Goal: Task Accomplishment & Management: Use online tool/utility

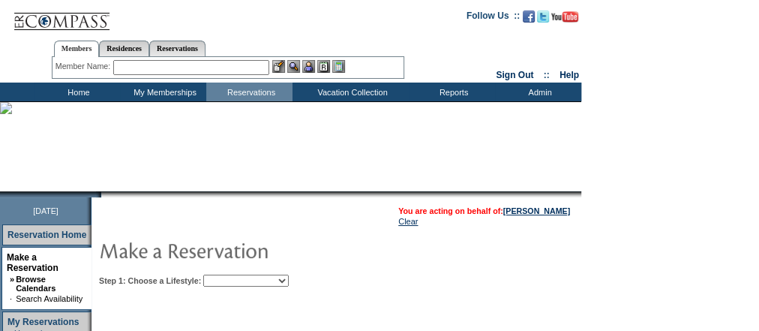
click at [289, 277] on select "Beach Leisure Metropolitan Mountain OIAL for Adventure OIAL for Couples OIAL fo…" at bounding box center [246, 281] width 86 height 12
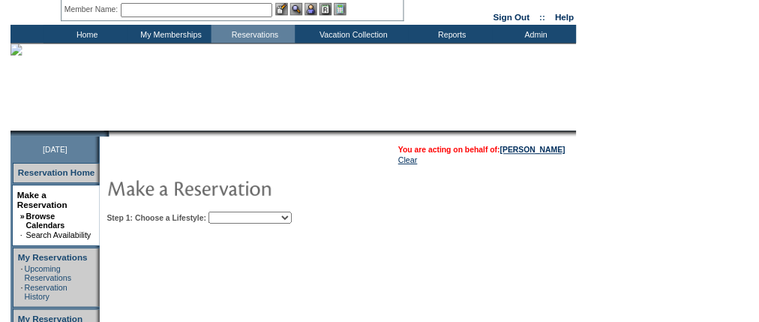
scroll to position [120, 0]
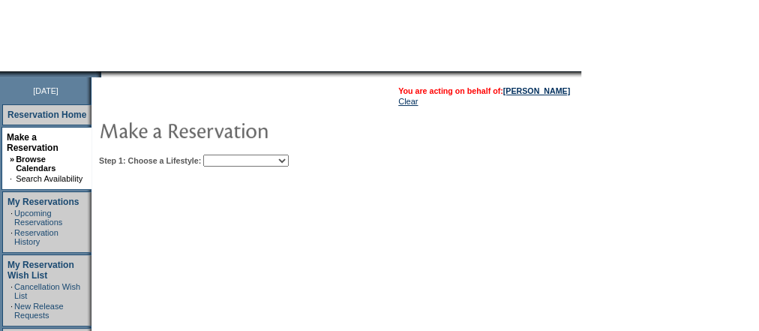
click at [289, 161] on select "Beach Leisure Metropolitan Mountain OIAL for Adventure OIAL for Couples OIAL fo…" at bounding box center [246, 161] width 86 height 12
select select "Metropolitan"
click at [229, 155] on select "Beach Leisure Metropolitan Mountain OIAL for Adventure OIAL for Couples OIAL fo…" at bounding box center [246, 161] width 86 height 12
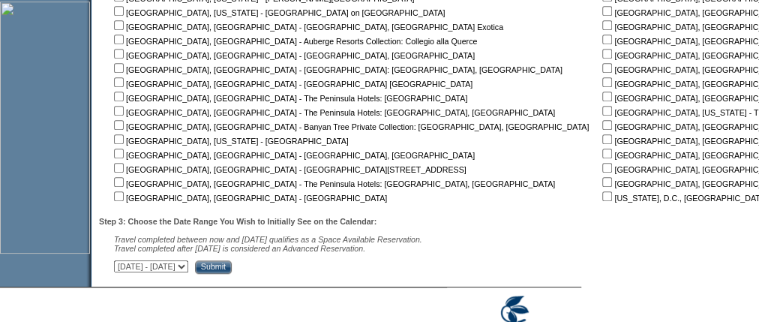
scroll to position [480, 0]
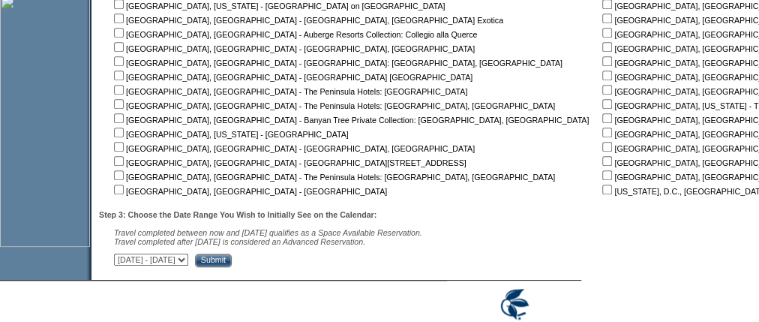
click at [124, 158] on input "checkbox" at bounding box center [119, 161] width 10 height 10
checkbox input "true"
click at [232, 259] on input "Submit" at bounding box center [213, 261] width 37 height 14
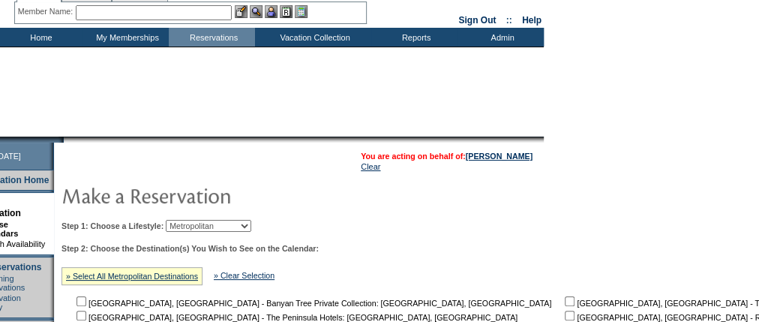
scroll to position [0, 38]
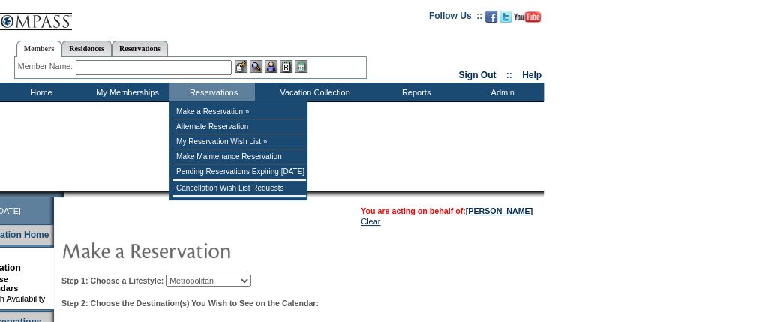
click at [149, 71] on input "text" at bounding box center [154, 67] width 156 height 15
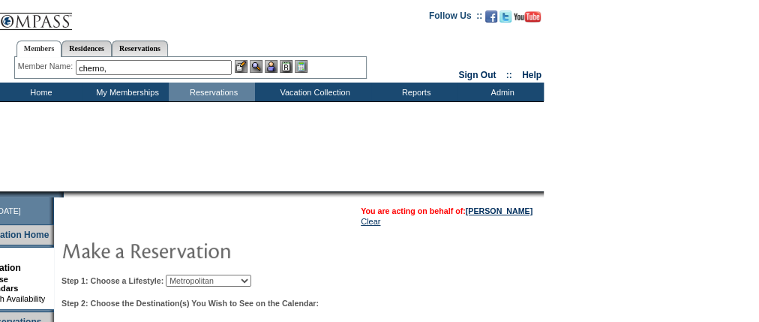
click at [139, 72] on input "cherno," at bounding box center [154, 67] width 156 height 15
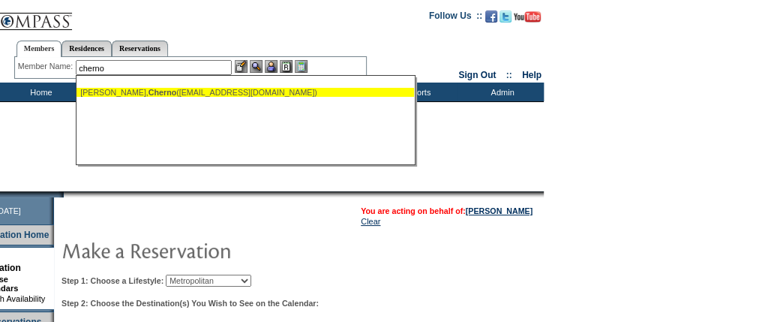
click at [180, 91] on div "[PERSON_NAME] ([PERSON_NAME][EMAIL_ADDRESS][DOMAIN_NAME])" at bounding box center [245, 92] width 330 height 9
type input "[PERSON_NAME] ([PERSON_NAME][EMAIL_ADDRESS][DOMAIN_NAME])"
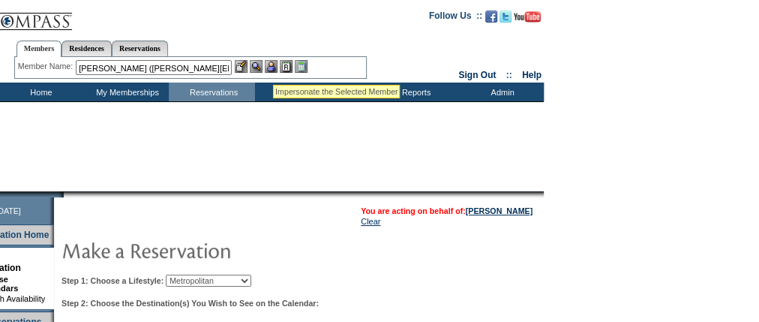
click at [272, 66] on img at bounding box center [271, 66] width 13 height 13
click at [260, 65] on img at bounding box center [256, 66] width 13 height 13
